Goal: Check status: Check status

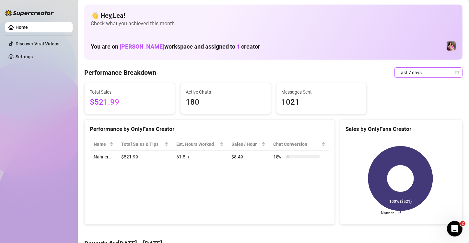
click at [451, 70] on span "Last 7 days" at bounding box center [428, 73] width 60 height 10
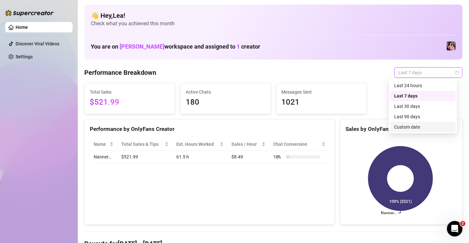
click at [412, 124] on div "Custom date" at bounding box center [423, 126] width 58 height 7
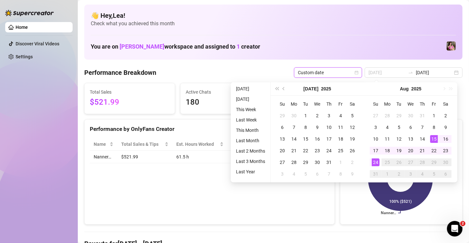
type input "[DATE]"
click at [434, 139] on div "15" at bounding box center [434, 139] width 8 height 8
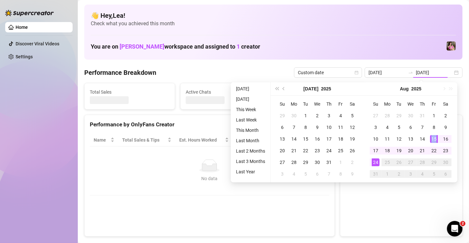
type input "[DATE]"
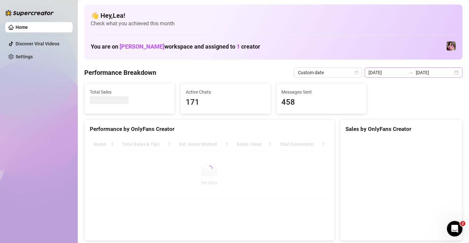
click at [450, 73] on div "[DATE] [DATE]" at bounding box center [413, 72] width 98 height 10
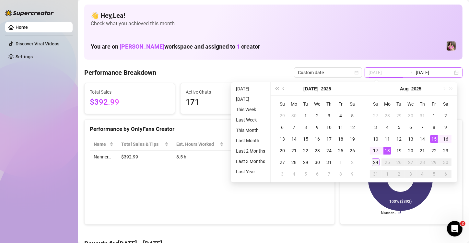
type input "[DATE]"
click at [375, 161] on div "24" at bounding box center [376, 162] width 8 height 8
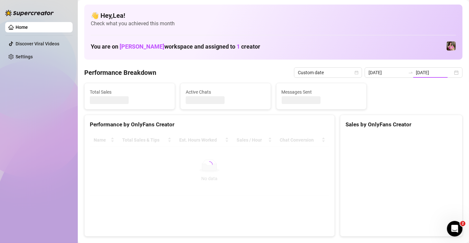
type input "[DATE]"
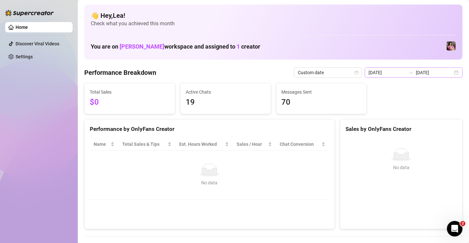
click at [453, 71] on div "[DATE] [DATE]" at bounding box center [413, 72] width 98 height 10
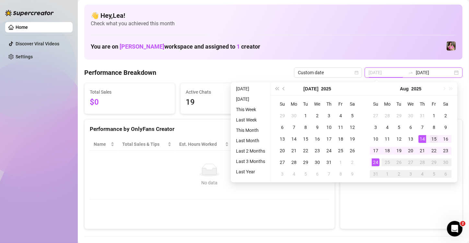
type input "[DATE]"
click at [432, 137] on div "15" at bounding box center [434, 139] width 8 height 8
type input "[DATE]"
click at [377, 162] on div "24" at bounding box center [376, 162] width 8 height 8
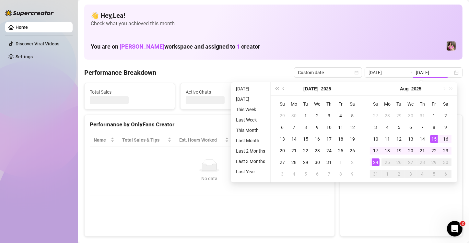
type input "[DATE]"
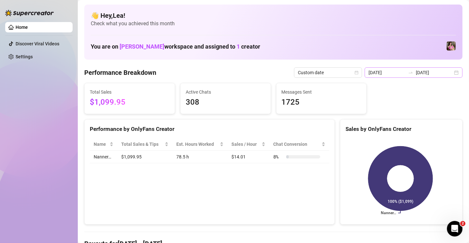
click at [449, 70] on div "[DATE] [DATE]" at bounding box center [413, 72] width 98 height 10
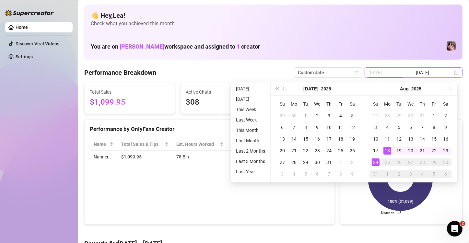
type input "[DATE]"
click at [376, 162] on div "24" at bounding box center [376, 162] width 8 height 8
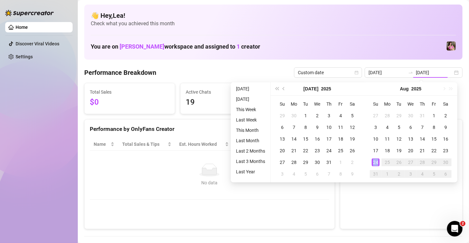
type input "[DATE]"
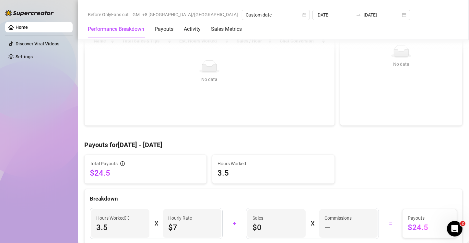
scroll to position [103, 0]
